Goal: Complete application form

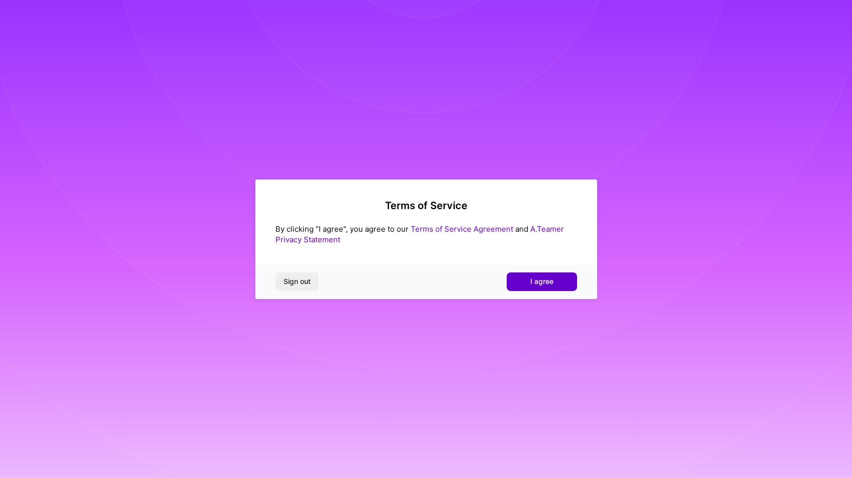
click at [538, 284] on span "I agree" at bounding box center [541, 281] width 23 height 10
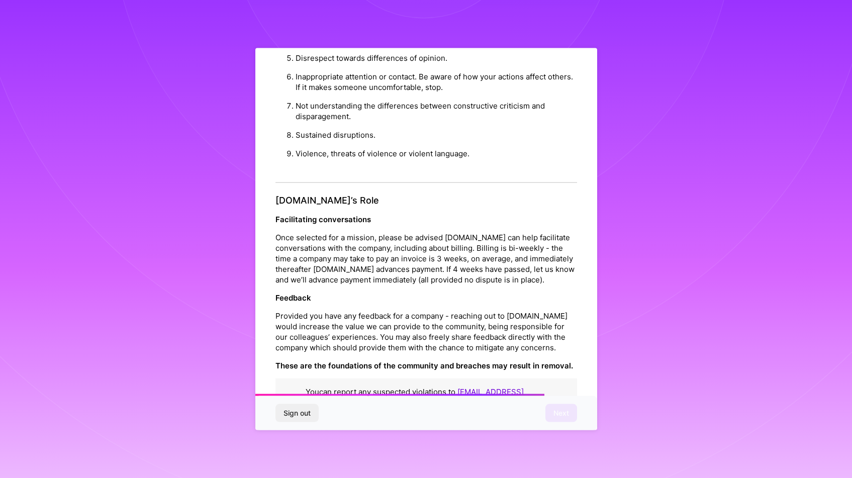
scroll to position [5, 0]
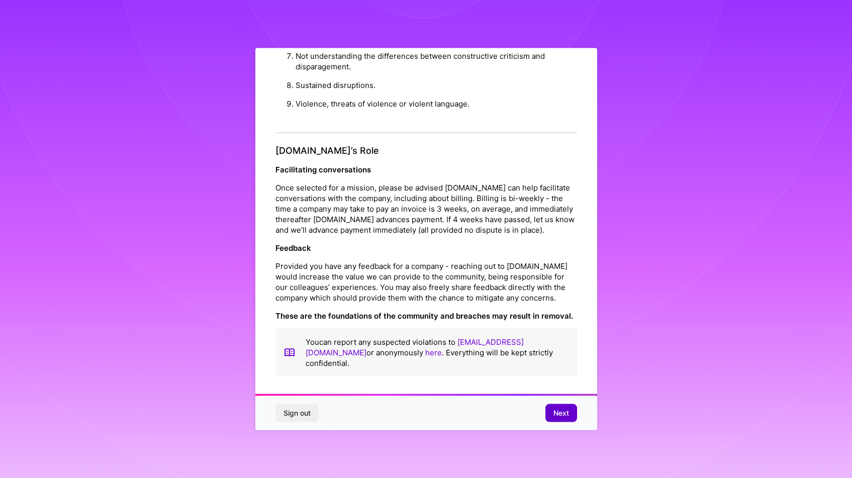
click at [570, 414] on button "Next" at bounding box center [561, 413] width 32 height 18
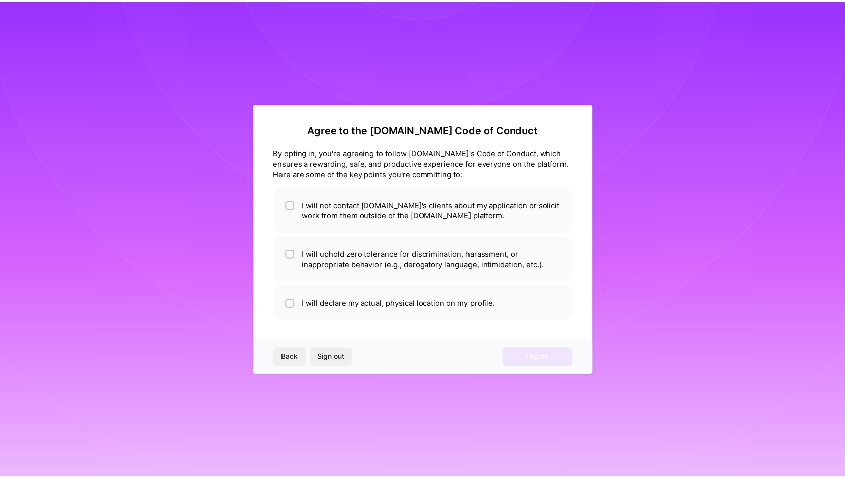
scroll to position [0, 0]
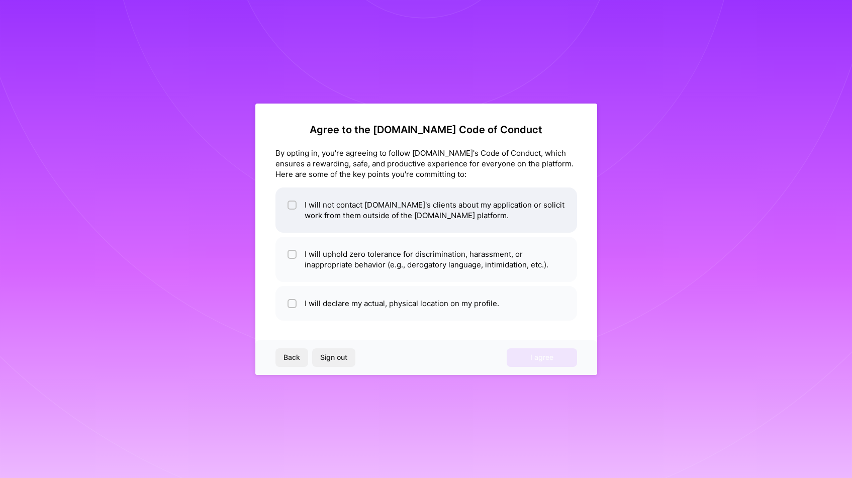
click at [299, 210] on li "I will not contact [DOMAIN_NAME]'s clients about my application or solicit work…" at bounding box center [425, 209] width 301 height 45
checkbox input "true"
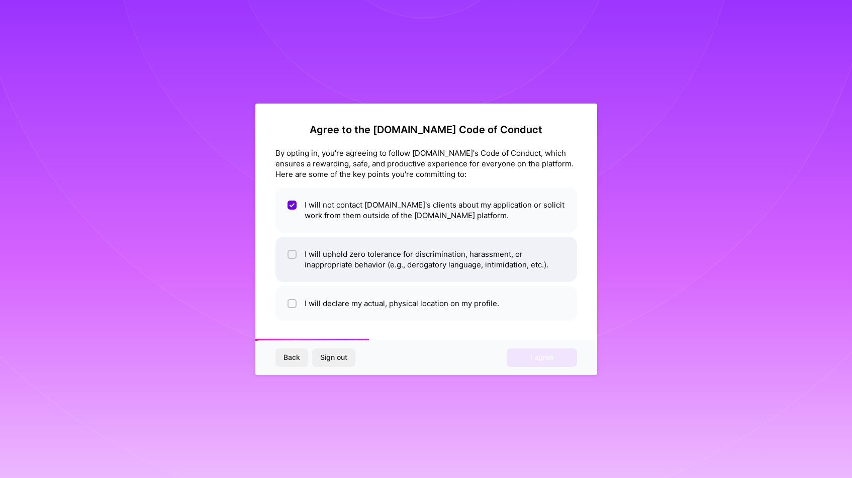
click at [294, 257] on input "checkbox" at bounding box center [292, 254] width 7 height 7
checkbox input "true"
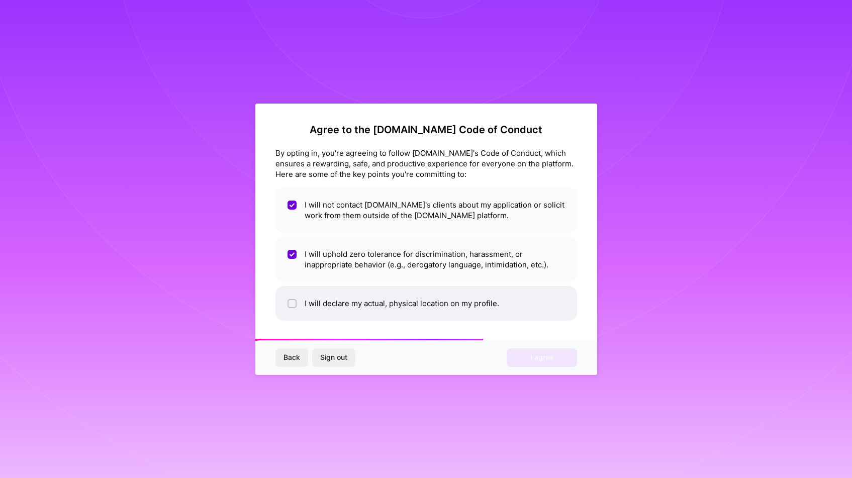
click at [293, 308] on span at bounding box center [291, 303] width 9 height 11
checkbox input "true"
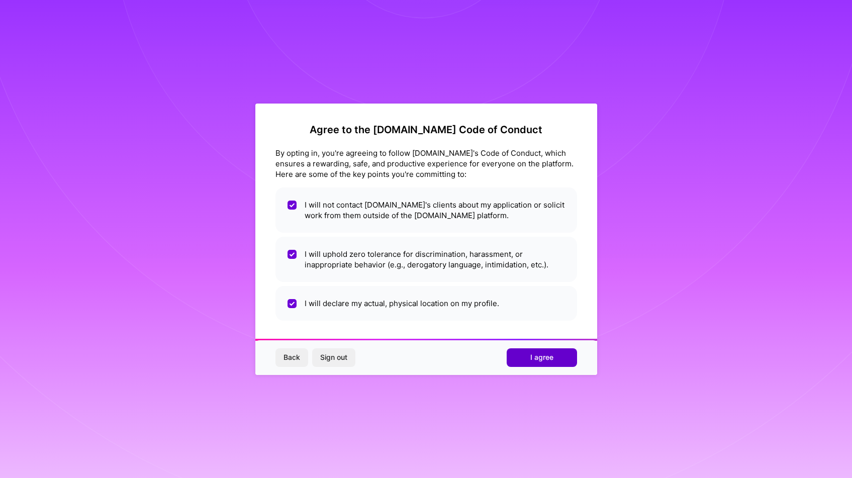
click at [541, 357] on span "I agree" at bounding box center [541, 357] width 23 height 10
